Goal: Navigation & Orientation: Go to known website

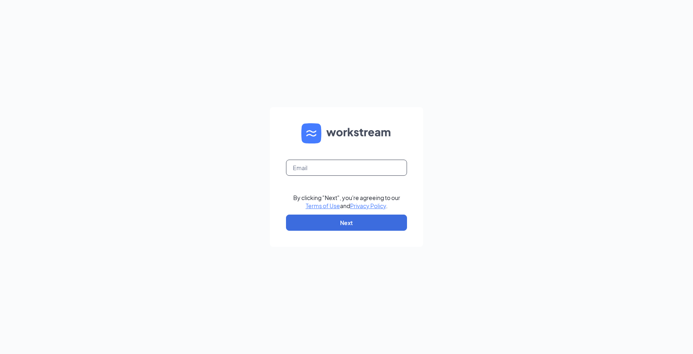
click at [331, 168] on input "text" at bounding box center [346, 167] width 121 height 16
type input "desmond+gtm@workstream.is"
click at [348, 222] on button "Next" at bounding box center [346, 222] width 121 height 16
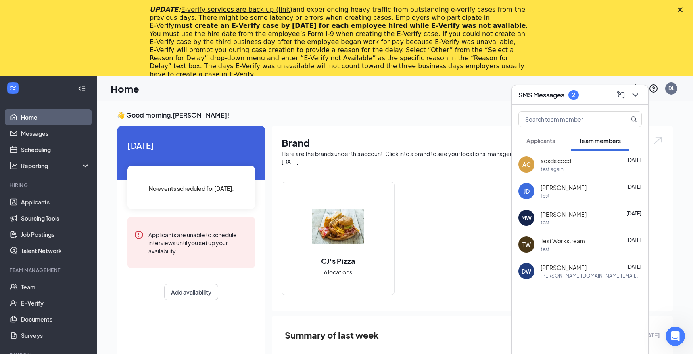
click at [681, 8] on polygon "Close" at bounding box center [680, 9] width 5 height 5
